Goal: Task Accomplishment & Management: Complete application form

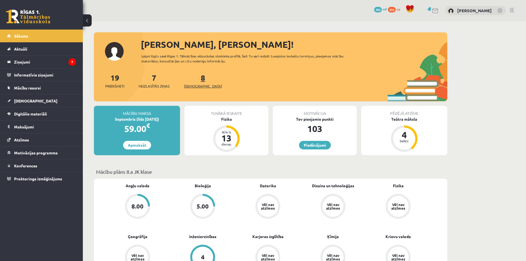
click at [191, 84] on span "[DEMOGRAPHIC_DATA]" at bounding box center [203, 86] width 38 height 6
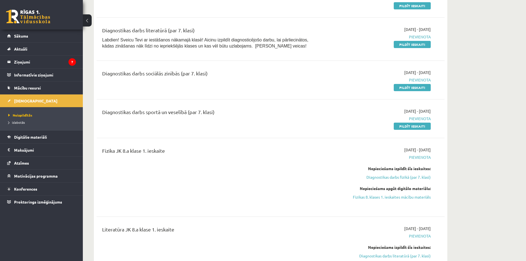
scroll to position [166, 0]
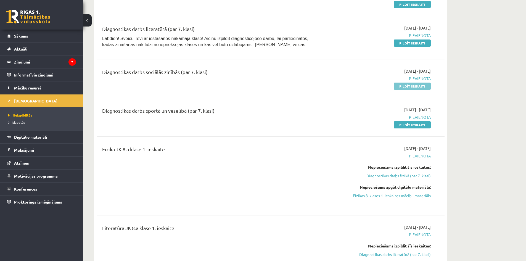
click at [414, 87] on link "Pildīt ieskaiti" at bounding box center [412, 86] width 37 height 7
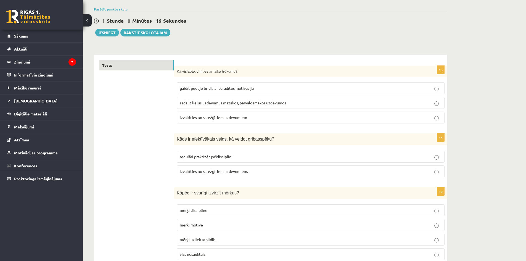
scroll to position [55, 0]
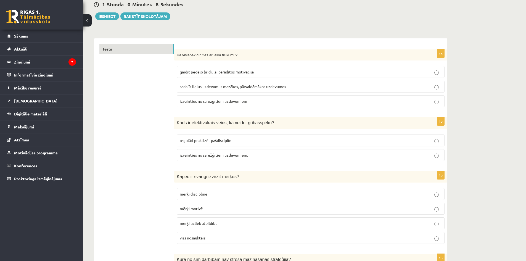
click at [218, 84] on span "sadalīt lielus uzdevumus mazākos, pārvaldāmākos uzdevumos" at bounding box center [233, 86] width 106 height 5
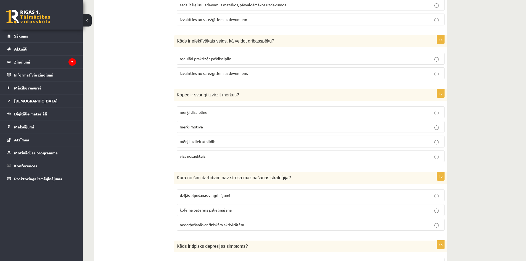
scroll to position [138, 0]
click at [247, 57] on p "regulāri praktizēt pašdisciplīnu" at bounding box center [311, 58] width 262 height 6
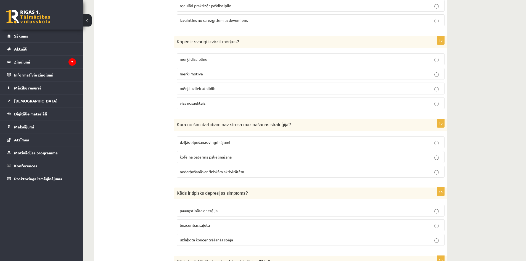
scroll to position [193, 0]
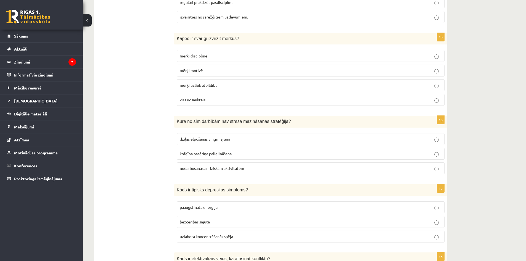
click at [216, 100] on p "viss nosauktais" at bounding box center [311, 100] width 262 height 6
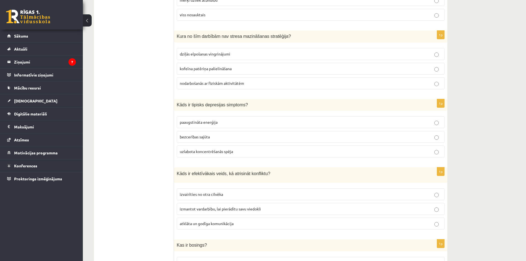
scroll to position [276, 0]
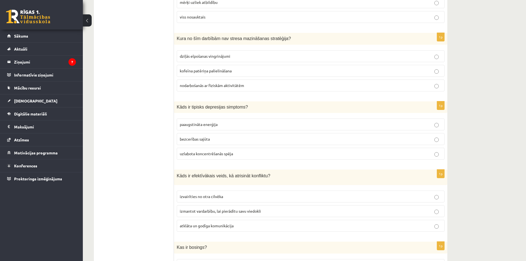
click at [214, 73] on span "kofeīna patēriņa palielināšana" at bounding box center [206, 70] width 52 height 5
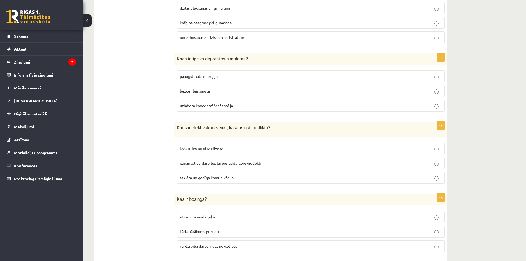
scroll to position [331, 0]
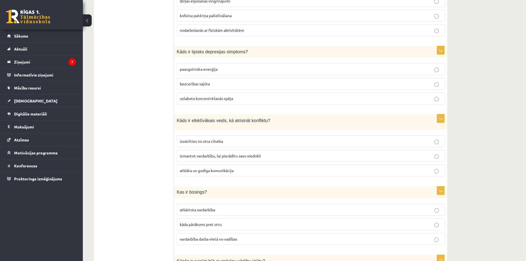
click at [205, 86] on span "bezcerības sajūta" at bounding box center [195, 83] width 30 height 5
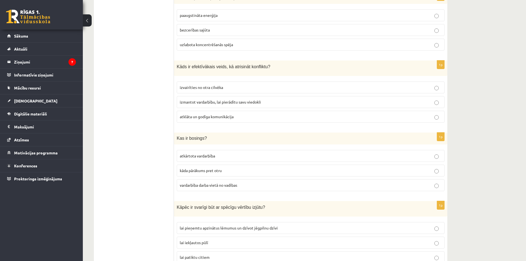
scroll to position [387, 0]
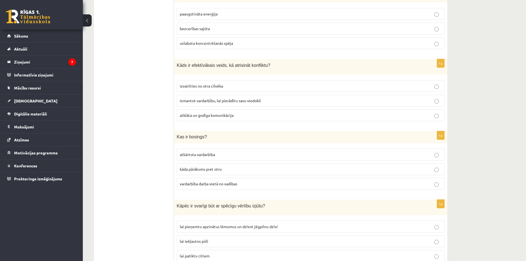
click at [240, 87] on p "izvairīties no otra cilvēka" at bounding box center [311, 86] width 262 height 6
click at [233, 120] on label "atklāta un godīga komunikācija" at bounding box center [311, 115] width 268 height 12
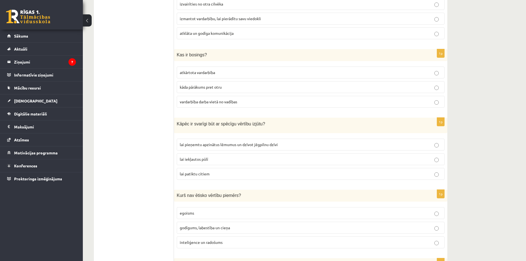
scroll to position [469, 0]
drag, startPoint x: 177, startPoint y: 54, endPoint x: 243, endPoint y: 59, distance: 66.4
click at [242, 59] on div "Kas ir bosings?" at bounding box center [310, 54] width 273 height 12
copy span "Kas ir bosings?"
click at [205, 102] on span "vardarbība darba vietā no vadības" at bounding box center [208, 100] width 57 height 5
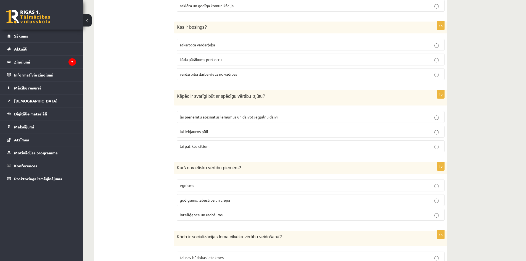
scroll to position [497, 0]
click at [209, 115] on span "lai pieņemtu apzinātus lēmumus un dzīvot jēgpilnu dzīvi" at bounding box center [229, 115] width 98 height 5
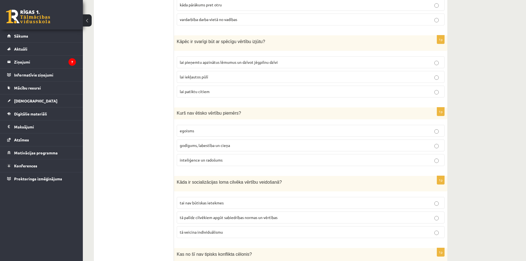
scroll to position [552, 0]
click at [195, 124] on label "egoisms" at bounding box center [311, 129] width 268 height 12
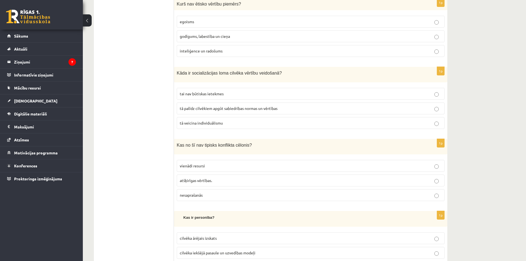
scroll to position [663, 0]
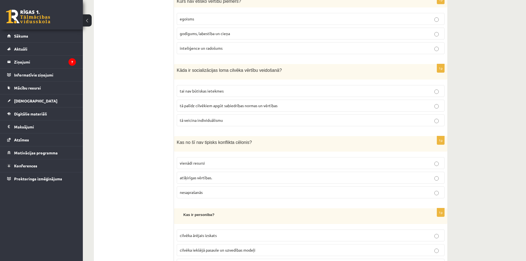
click at [229, 115] on label "tā veicina individuālismu" at bounding box center [311, 120] width 268 height 12
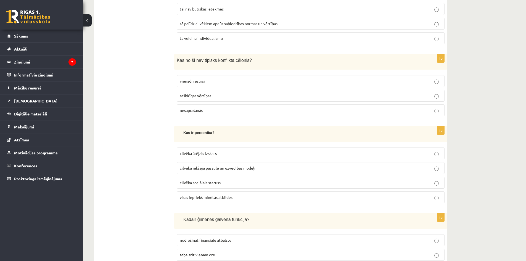
scroll to position [745, 0]
click at [204, 79] on span "vienādi resursi" at bounding box center [192, 80] width 25 height 5
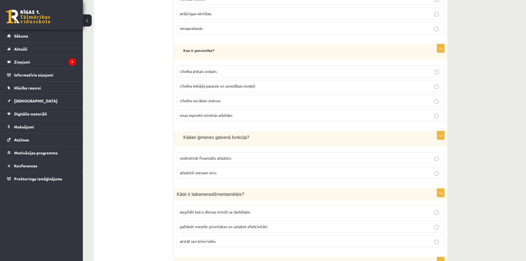
scroll to position [828, 0]
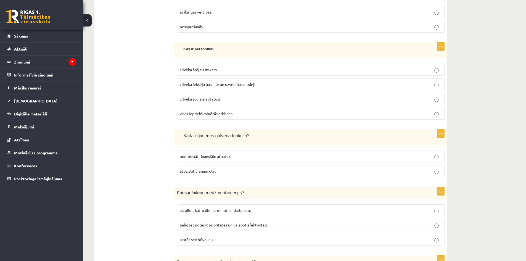
click at [213, 112] on span "visas iepriekš minētās atbildes" at bounding box center [206, 113] width 53 height 5
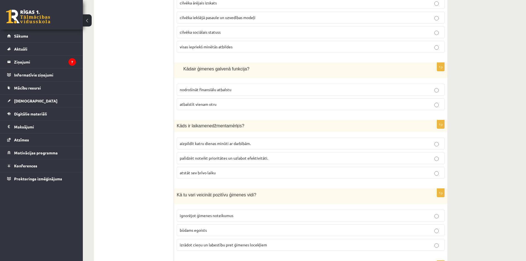
scroll to position [911, 0]
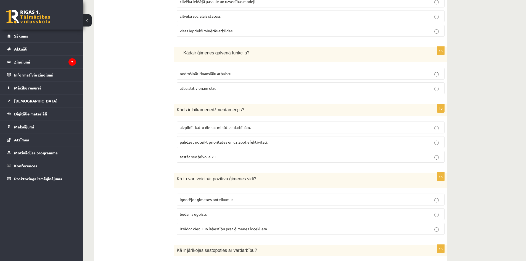
click at [215, 90] on label "atbalstīt vienam otru" at bounding box center [311, 88] width 268 height 12
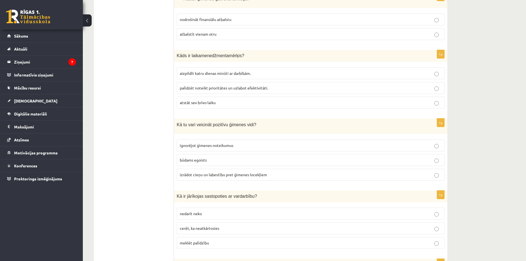
scroll to position [966, 0]
click at [206, 87] on span "palīdzēt noteikt prioritātes un uzlabot efektivitāti." at bounding box center [224, 86] width 88 height 5
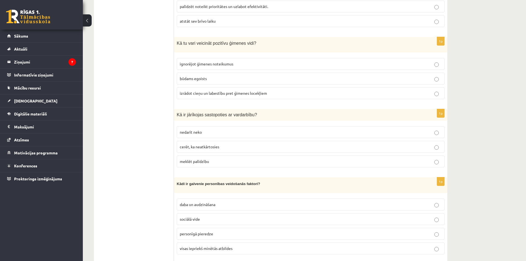
scroll to position [1049, 0]
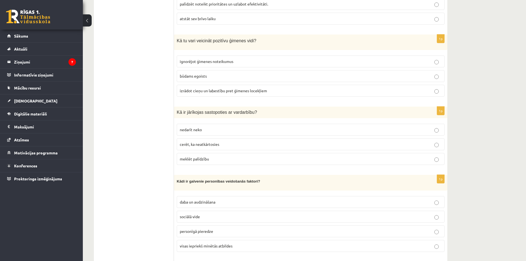
click at [247, 91] on p "izrādot cieņu un labestību pret ģimenes locekļiem" at bounding box center [311, 91] width 262 height 6
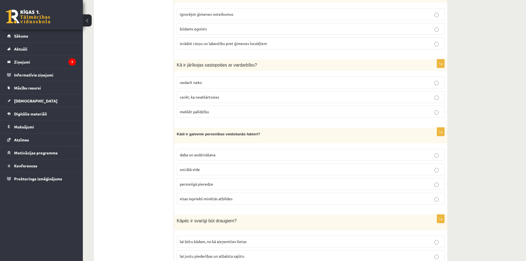
scroll to position [1104, 0]
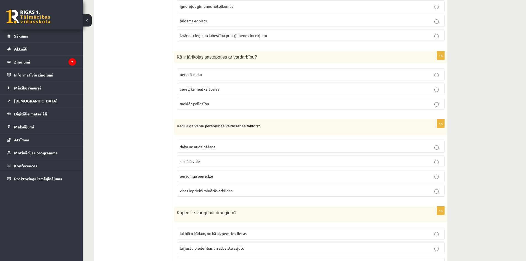
click at [201, 101] on span "meklēt palīdzību" at bounding box center [194, 103] width 29 height 5
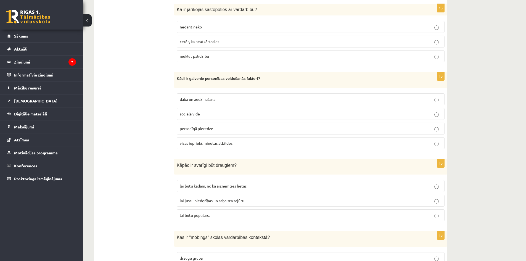
scroll to position [1160, 0]
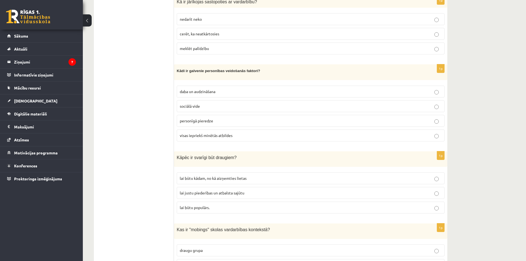
click at [209, 104] on p "sociālā vide" at bounding box center [311, 106] width 262 height 6
click at [209, 135] on p "visas iepriekš minētās atbildes" at bounding box center [311, 136] width 262 height 6
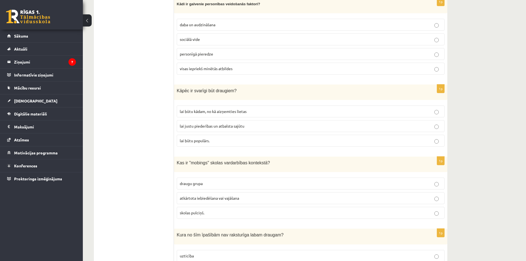
scroll to position [1242, 0]
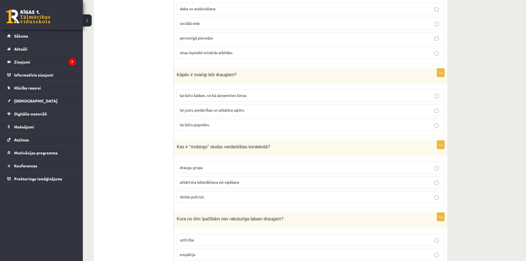
click at [212, 109] on span "lai justu piederības un atbalsta sajūtu" at bounding box center [212, 109] width 65 height 5
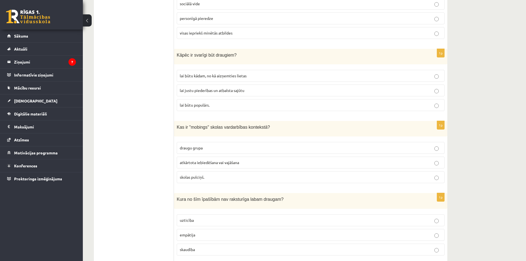
scroll to position [1325, 0]
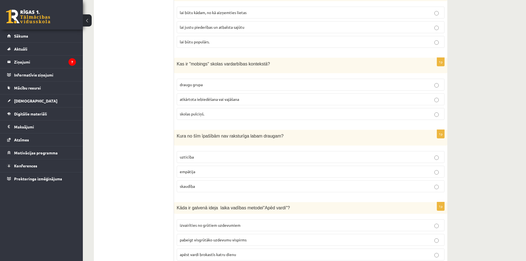
click at [210, 97] on span "atkārtota iebiedēšana vai vajāšana" at bounding box center [209, 99] width 59 height 5
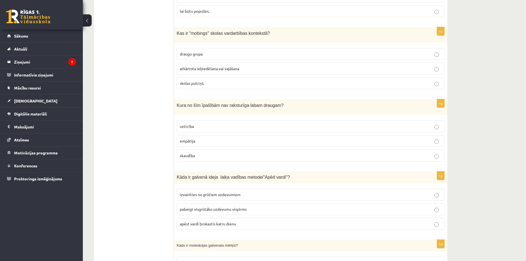
scroll to position [1380, 0]
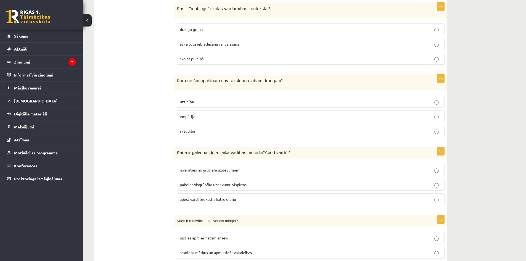
click at [209, 129] on p "skaudība" at bounding box center [311, 131] width 262 height 6
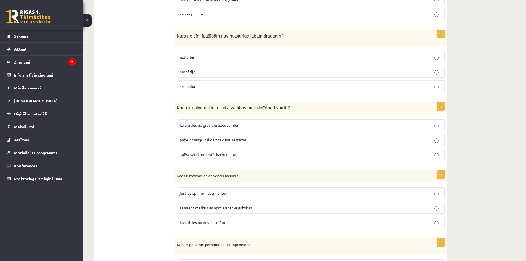
scroll to position [1436, 0]
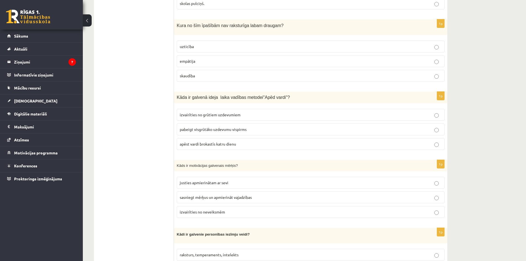
click at [207, 129] on p "pabeigt visgrūtāko uzdevumu vispirms" at bounding box center [311, 129] width 262 height 6
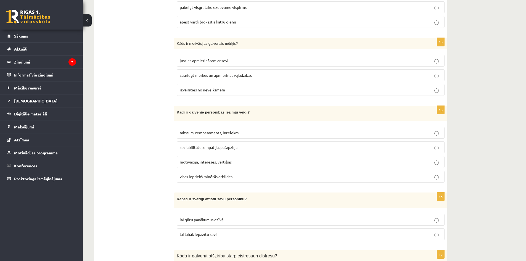
scroll to position [1531, 0]
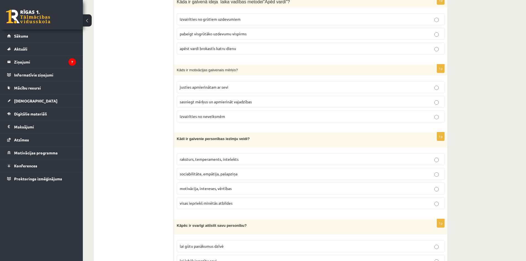
click at [266, 99] on p "sasniegt mērķus un apmierināt vajadzības" at bounding box center [311, 102] width 262 height 6
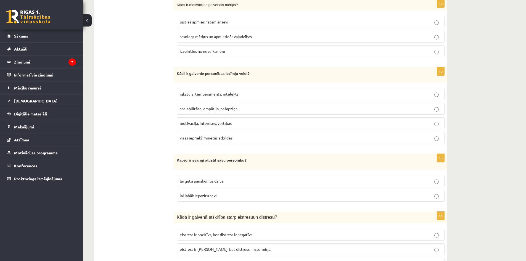
scroll to position [1614, 0]
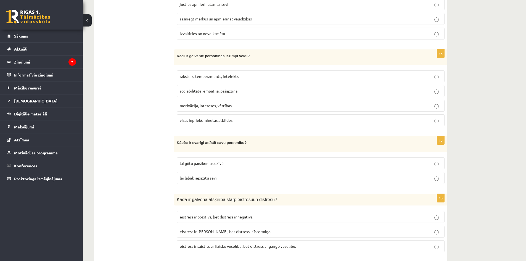
click at [200, 81] on fieldset "raksturs, temperaments, intelekts sociabilitāte, empātija, pašapziņa motivācija…" at bounding box center [311, 98] width 268 height 60
click at [196, 85] on label "sociabilitāte, empātija, pašapziņa" at bounding box center [311, 91] width 268 height 12
click at [232, 78] on label "raksturs, temperaments, intelekts" at bounding box center [311, 76] width 268 height 12
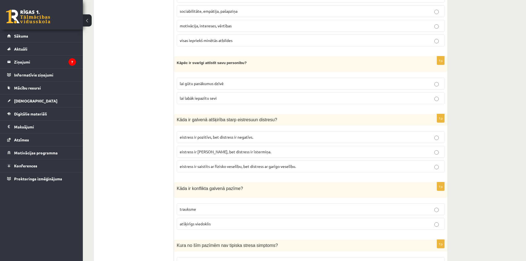
scroll to position [1724, 0]
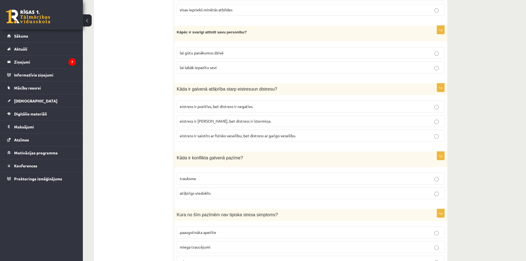
click at [264, 120] on p "eistress ir [PERSON_NAME], bet distress ir īstermiņa." at bounding box center [311, 121] width 262 height 6
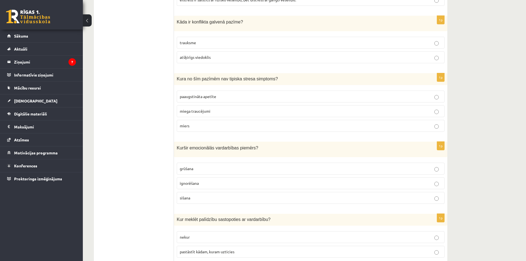
scroll to position [1862, 0]
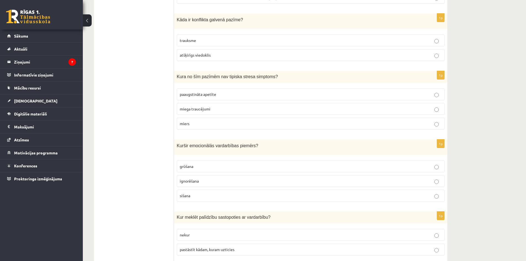
click at [234, 41] on label "trauksme" at bounding box center [311, 41] width 268 height 12
click at [223, 118] on label "miers" at bounding box center [311, 124] width 268 height 12
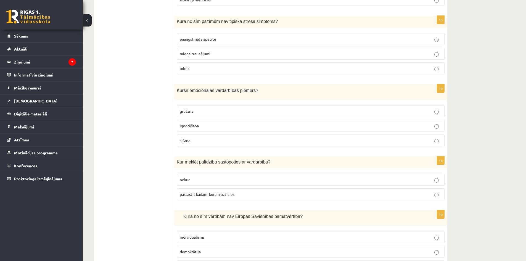
click at [230, 108] on p "grūšana" at bounding box center [311, 111] width 262 height 6
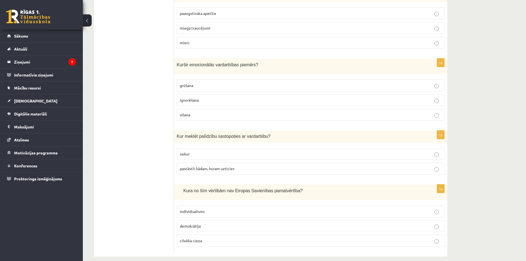
scroll to position [1945, 0]
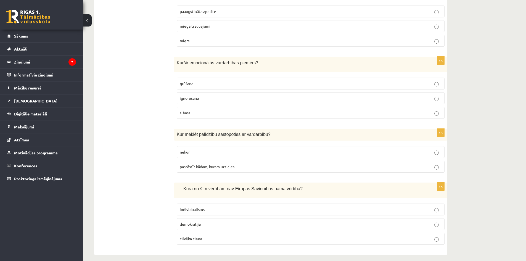
click at [227, 164] on span "pastāstīt kādam, kuram uzticies" at bounding box center [207, 166] width 55 height 5
click at [221, 164] on span "pastāstīt kādam, kuram uzticies" at bounding box center [207, 166] width 55 height 5
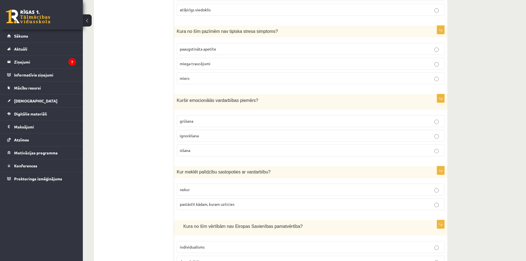
scroll to position [1890, 0]
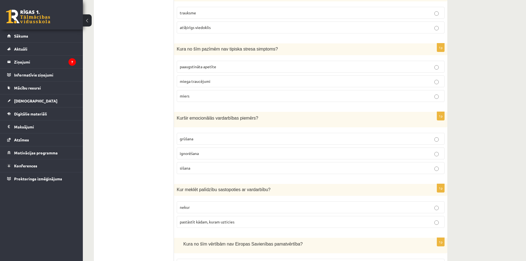
click at [196, 152] on label "ignorēšana" at bounding box center [311, 153] width 268 height 12
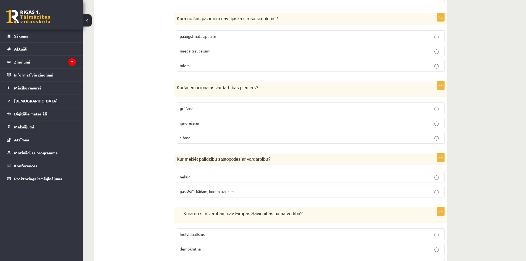
scroll to position [1945, 0]
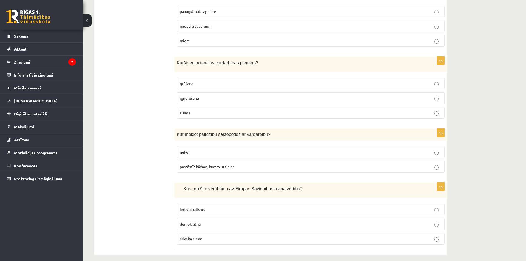
click at [205, 207] on p "individualisms" at bounding box center [311, 210] width 262 height 6
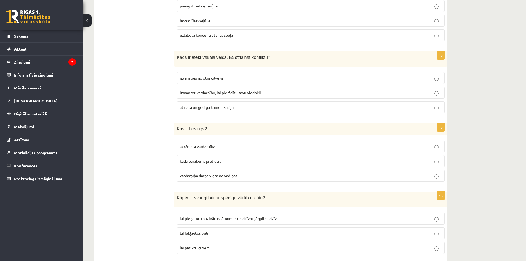
scroll to position [0, 0]
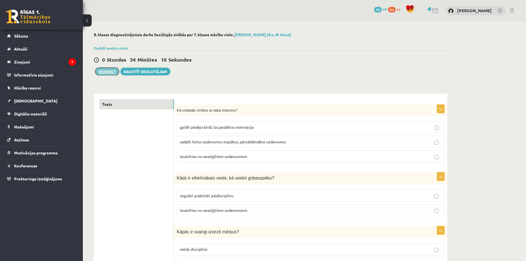
click at [114, 72] on button "Iesniegt" at bounding box center [107, 72] width 24 height 8
click at [137, 100] on link "Tests" at bounding box center [136, 104] width 74 height 10
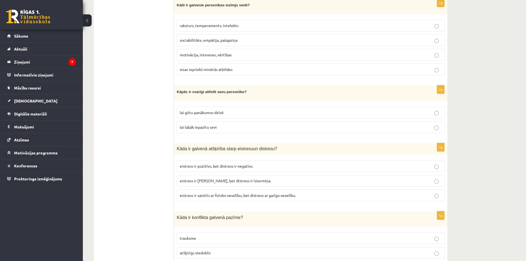
scroll to position [1684, 0]
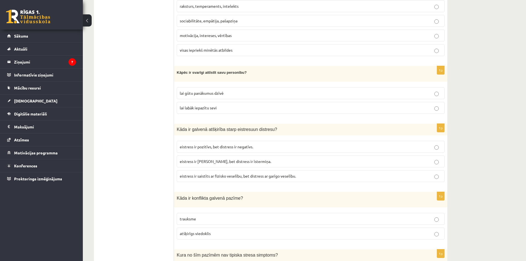
click at [216, 91] on span "lai gūtu panākumus dzīvē" at bounding box center [202, 93] width 44 height 5
click at [216, 102] on label "lai labāk iepazītu sevi" at bounding box center [311, 108] width 268 height 12
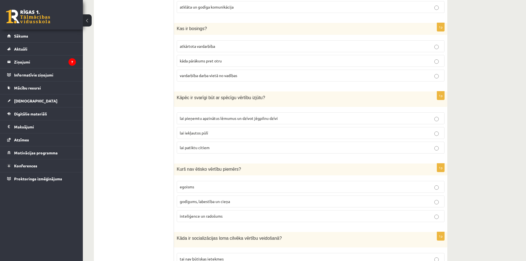
scroll to position [0, 0]
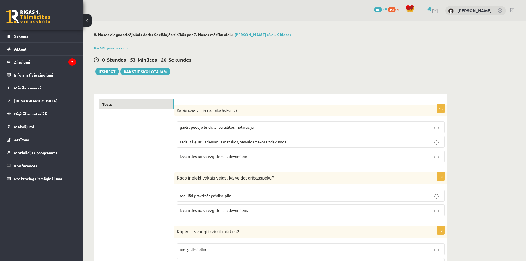
drag, startPoint x: 234, startPoint y: 90, endPoint x: 225, endPoint y: -24, distance: 114.4
click at [113, 72] on button "Iesniegt" at bounding box center [107, 72] width 24 height 8
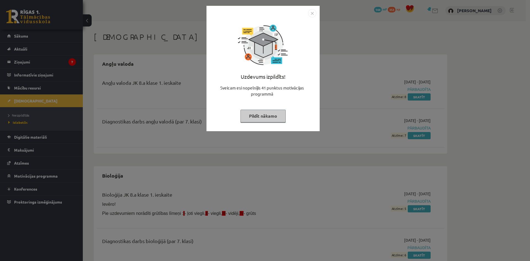
click at [311, 12] on img "Close" at bounding box center [312, 13] width 8 height 8
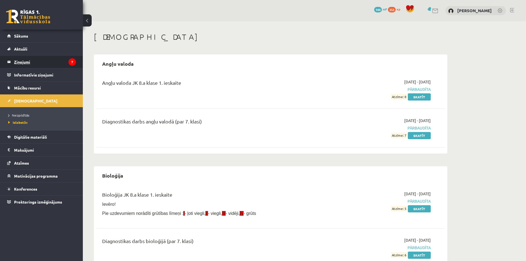
click at [65, 60] on legend "Ziņojumi 7" at bounding box center [45, 61] width 62 height 13
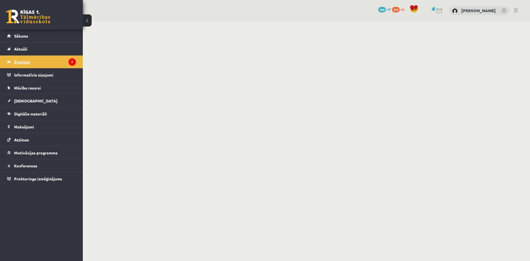
click at [29, 63] on legend "Ziņojumi 7" at bounding box center [45, 61] width 62 height 13
